Goal: Information Seeking & Learning: Learn about a topic

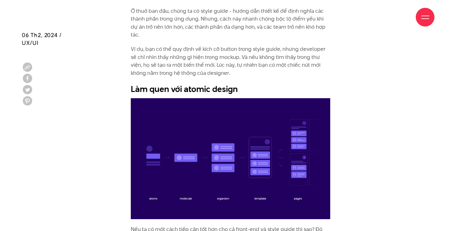
scroll to position [879, 0]
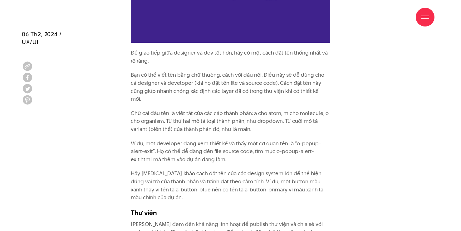
scroll to position [1605, 0]
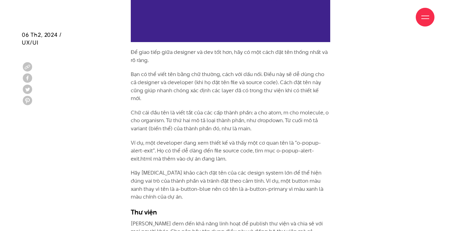
click at [173, 109] on p "Chữ cái đầu tên là viết tắt của các cấp thành phần: a cho atom, m cho molecule,…" at bounding box center [230, 121] width 199 height 24
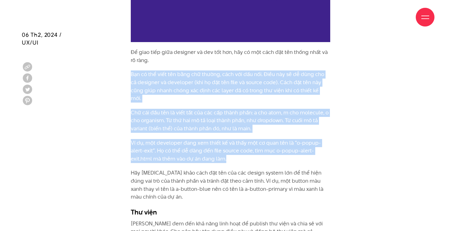
drag, startPoint x: 132, startPoint y: 54, endPoint x: 231, endPoint y: 124, distance: 121.2
copy div "Bạn có thể viết tên bằng chữ thường, cách với dấu nối. Điều này sẽ dễ dùng cho …"
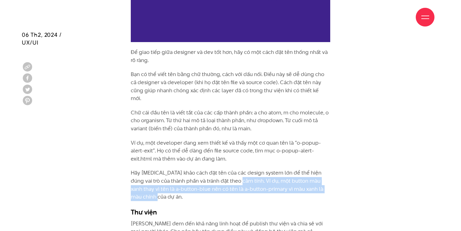
drag, startPoint x: 236, startPoint y: 149, endPoint x: 243, endPoint y: 163, distance: 15.9
click at [243, 169] on p "Hãy [MEDICAL_DATA] khảo cách đặt tên của các design system lớn để thể hiện đúng…" at bounding box center [230, 185] width 199 height 32
copy p "Ví dụ, một button màu xanh thay vì tên là a-button-blue nên có tên là a-button-…"
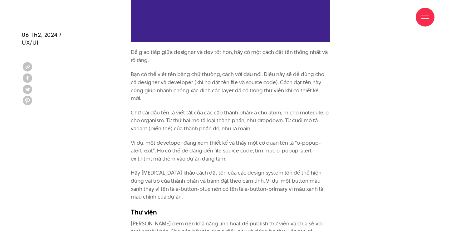
click at [210, 169] on p "Hãy [MEDICAL_DATA] khảo cách đặt tên của các design system lớn để thể hiện đúng…" at bounding box center [230, 185] width 199 height 32
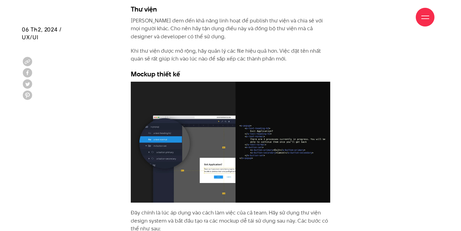
scroll to position [1811, 0]
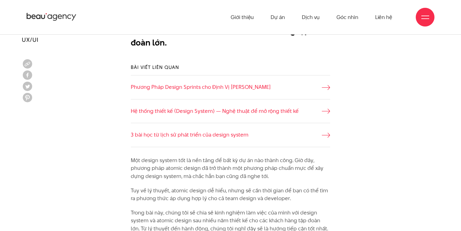
scroll to position [385, 0]
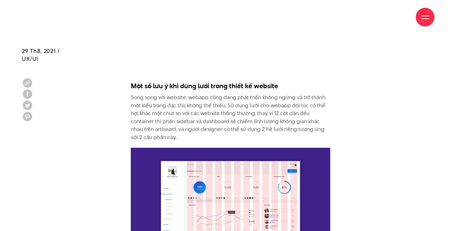
scroll to position [2606, 0]
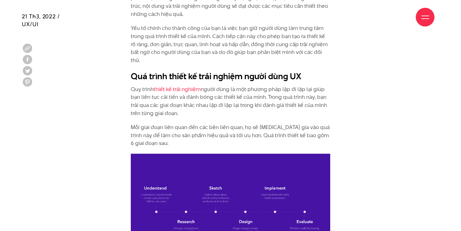
scroll to position [877, 0]
